Goal: Find specific page/section: Find specific page/section

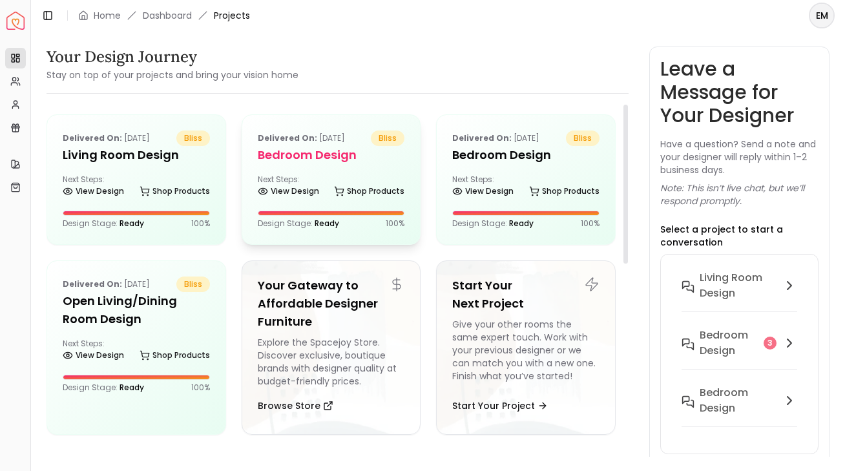
click at [328, 150] on h5 "Bedroom design" at bounding box center [331, 155] width 147 height 18
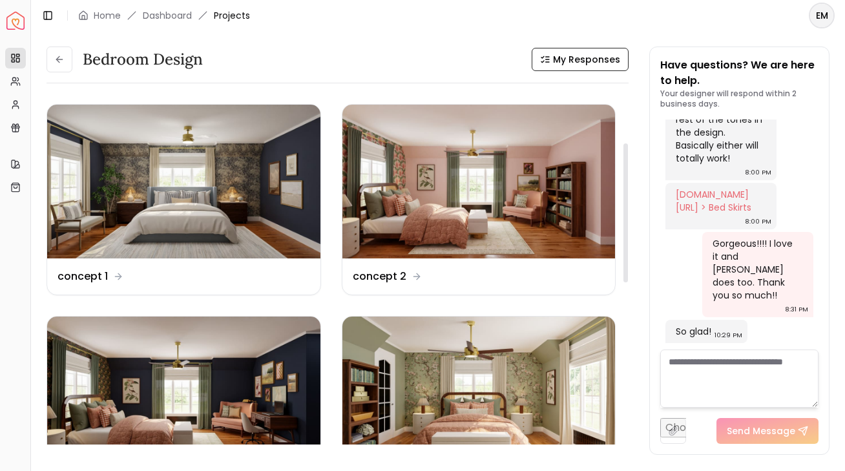
scroll to position [195, 0]
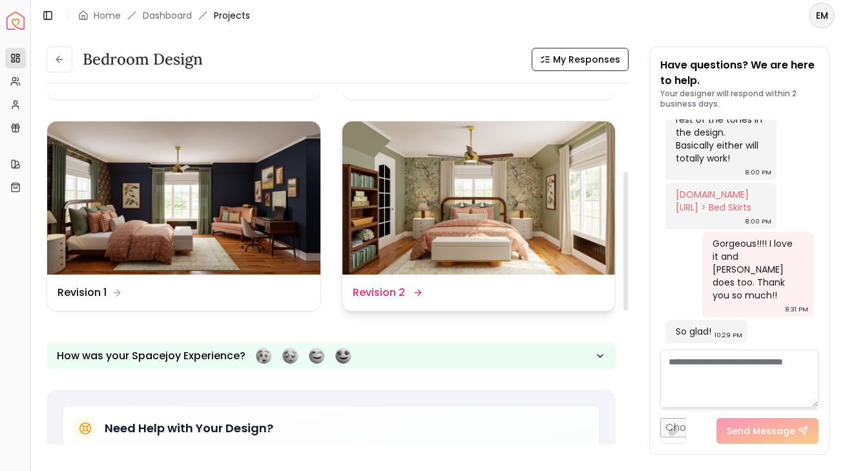
click at [440, 196] on img at bounding box center [478, 198] width 273 height 154
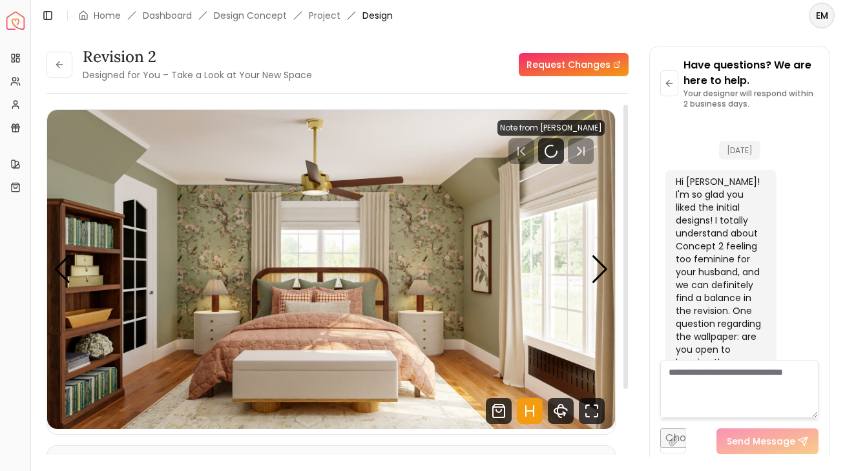
scroll to position [5431, 0]
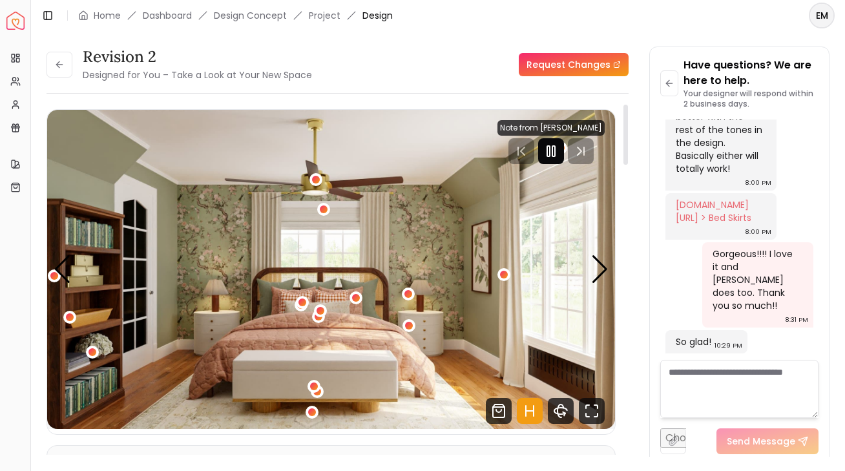
click at [559, 147] on icon "Pause" at bounding box center [551, 151] width 16 height 16
click at [600, 269] on div "Next slide" at bounding box center [599, 269] width 17 height 28
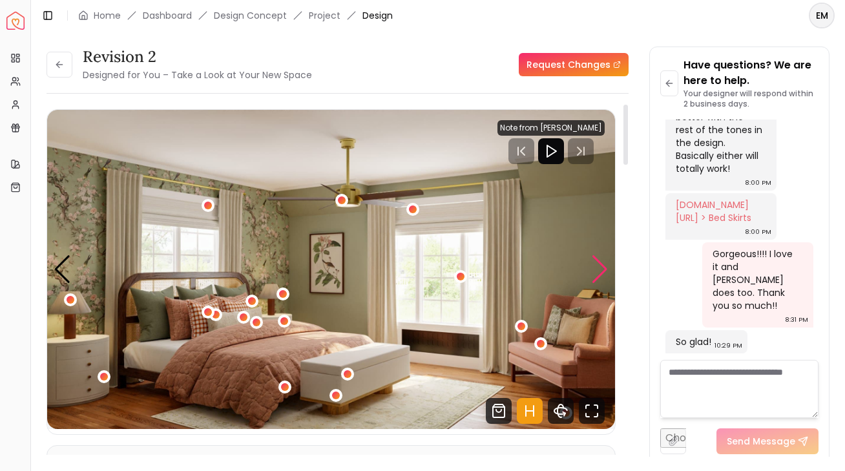
click at [600, 269] on div "Next slide" at bounding box center [599, 269] width 17 height 28
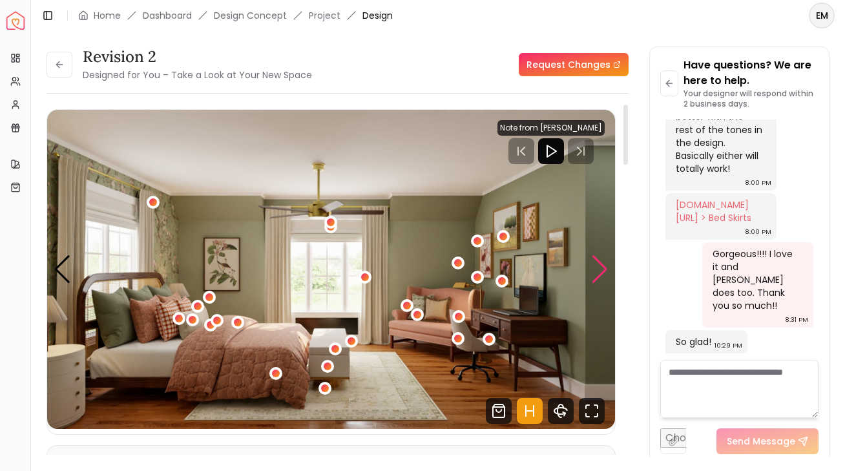
click at [600, 269] on div "Next slide" at bounding box center [599, 269] width 17 height 28
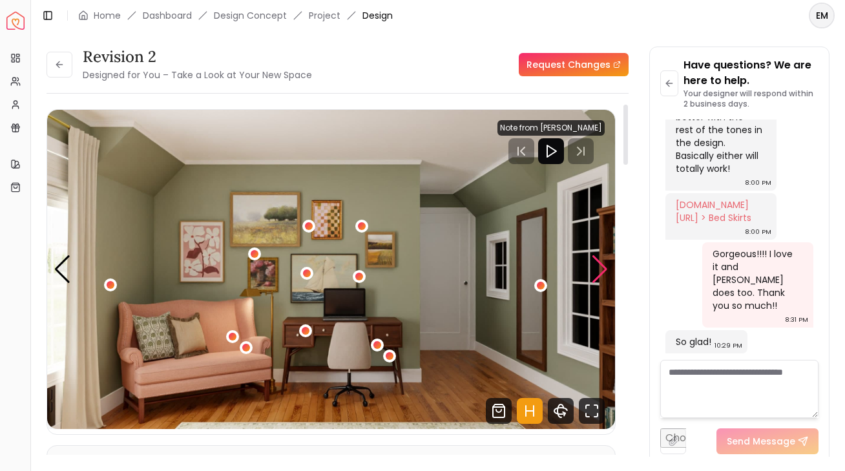
click at [600, 269] on div "Next slide" at bounding box center [599, 269] width 17 height 28
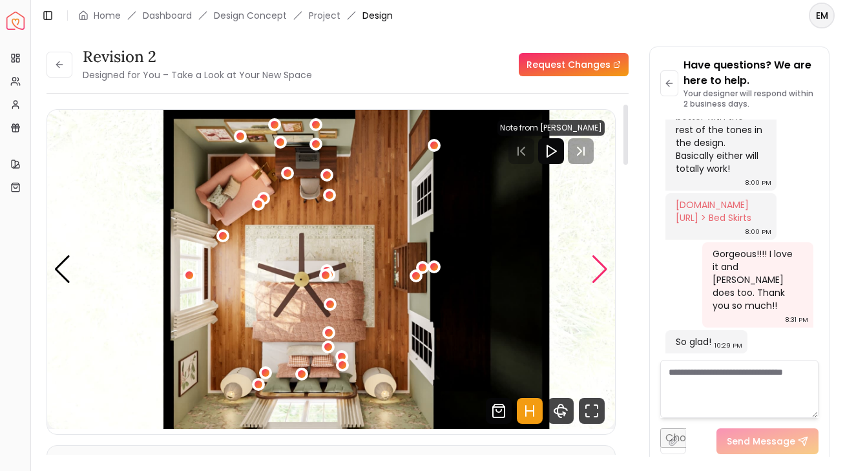
click at [600, 269] on div "Next slide" at bounding box center [599, 269] width 17 height 28
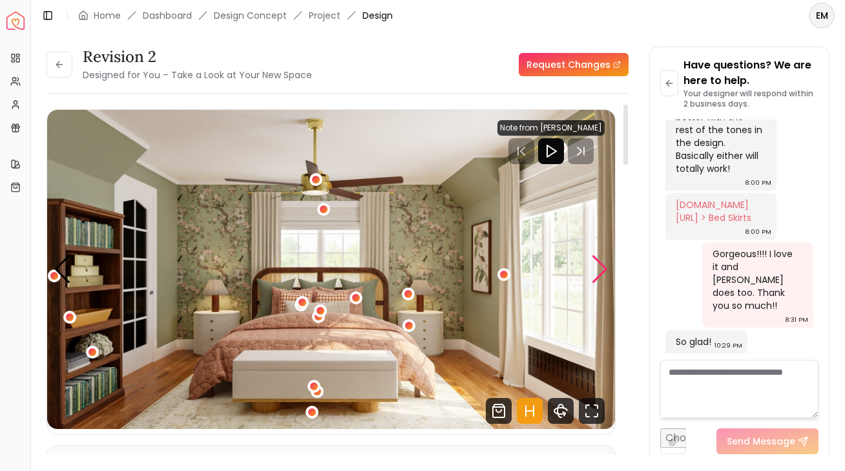
click at [600, 269] on div "Next slide" at bounding box center [599, 269] width 17 height 28
